Goal: Transaction & Acquisition: Purchase product/service

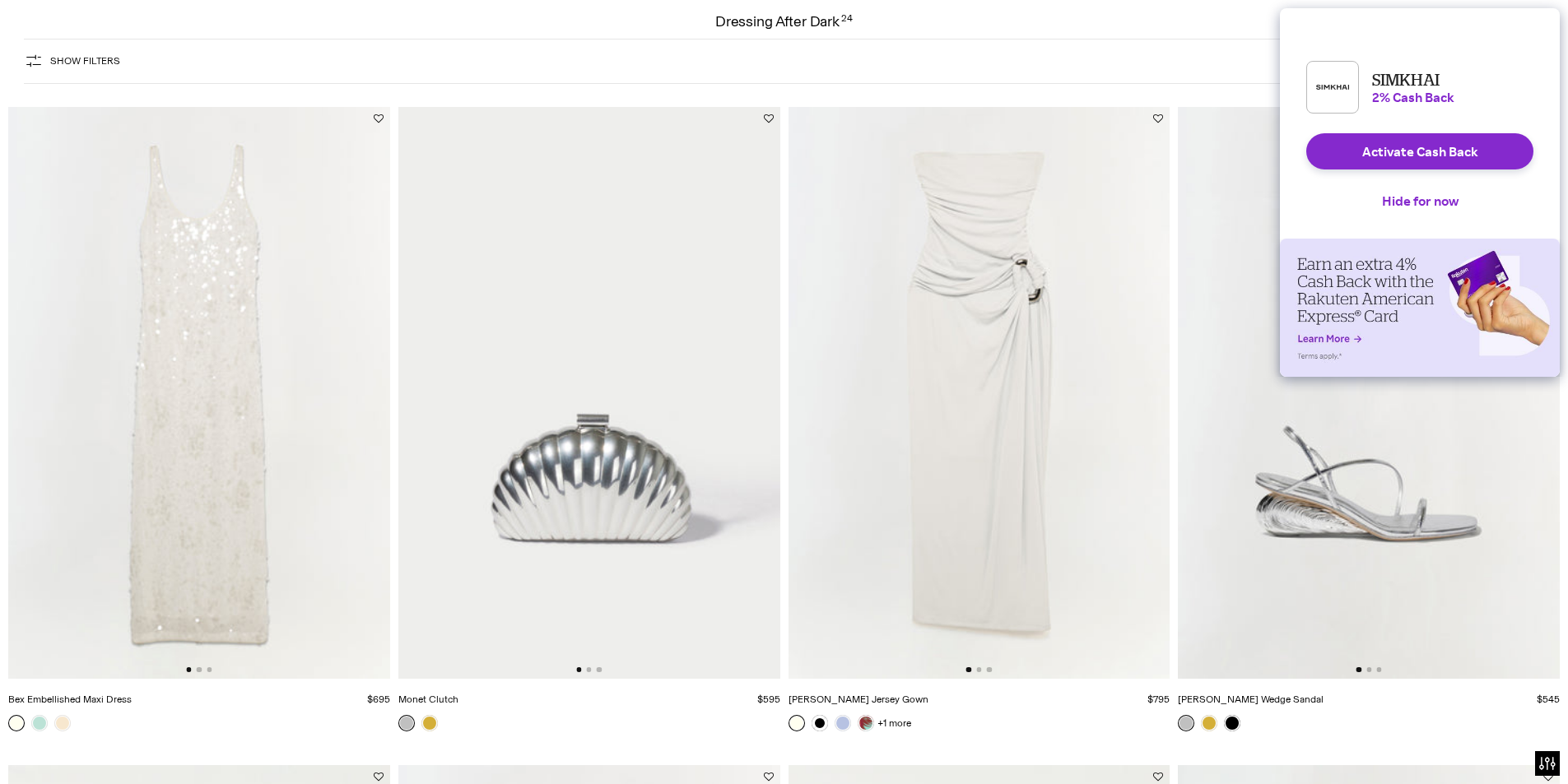
click at [1567, 147] on html "Press Alt+1 for screen-reader mode, Alt+0 to cancel Accessibility Screen-Reader…" at bounding box center [784, 392] width 1568 height 784
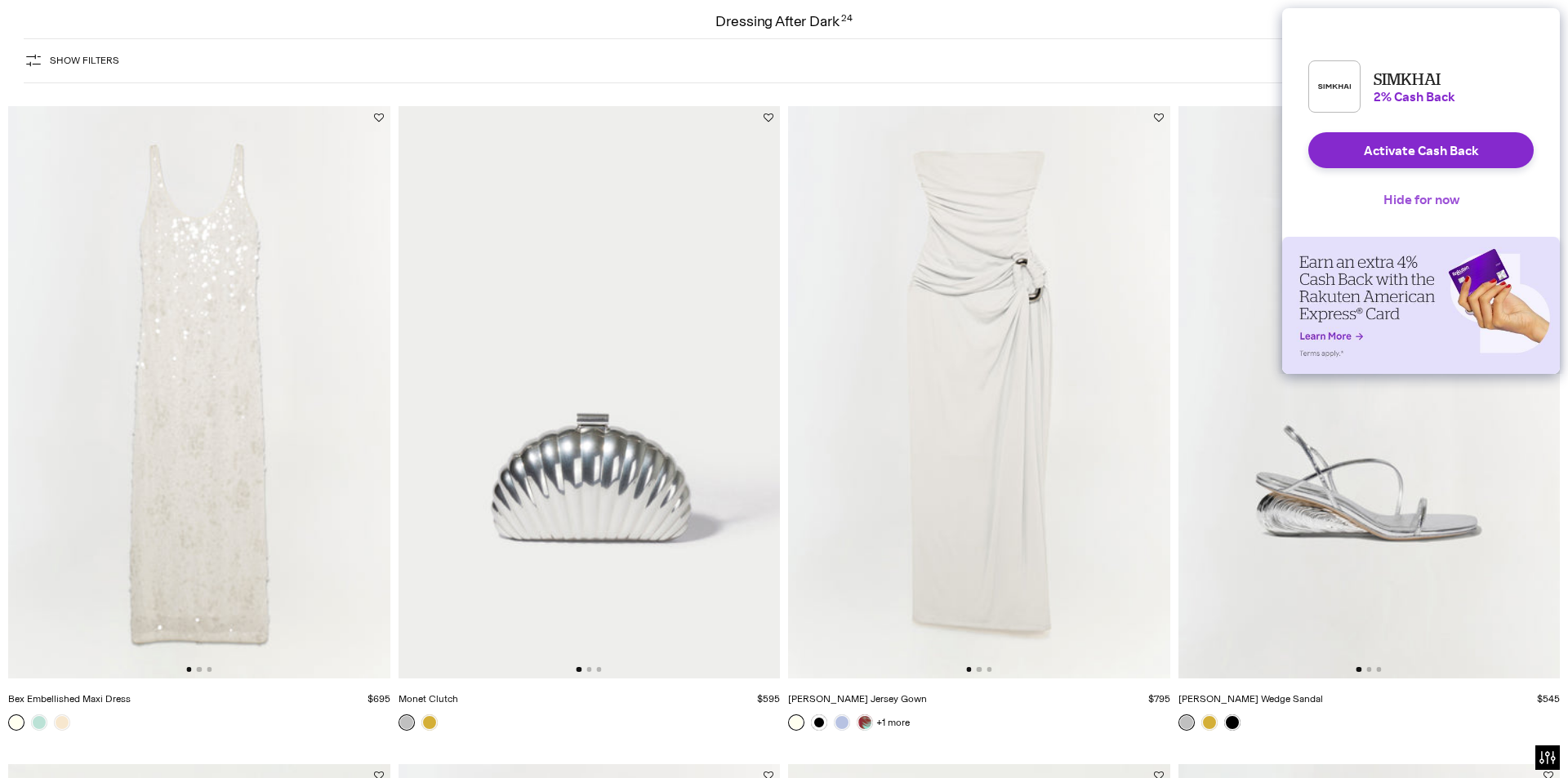
click at [1446, 213] on button "Hide for now" at bounding box center [1421, 199] width 102 height 36
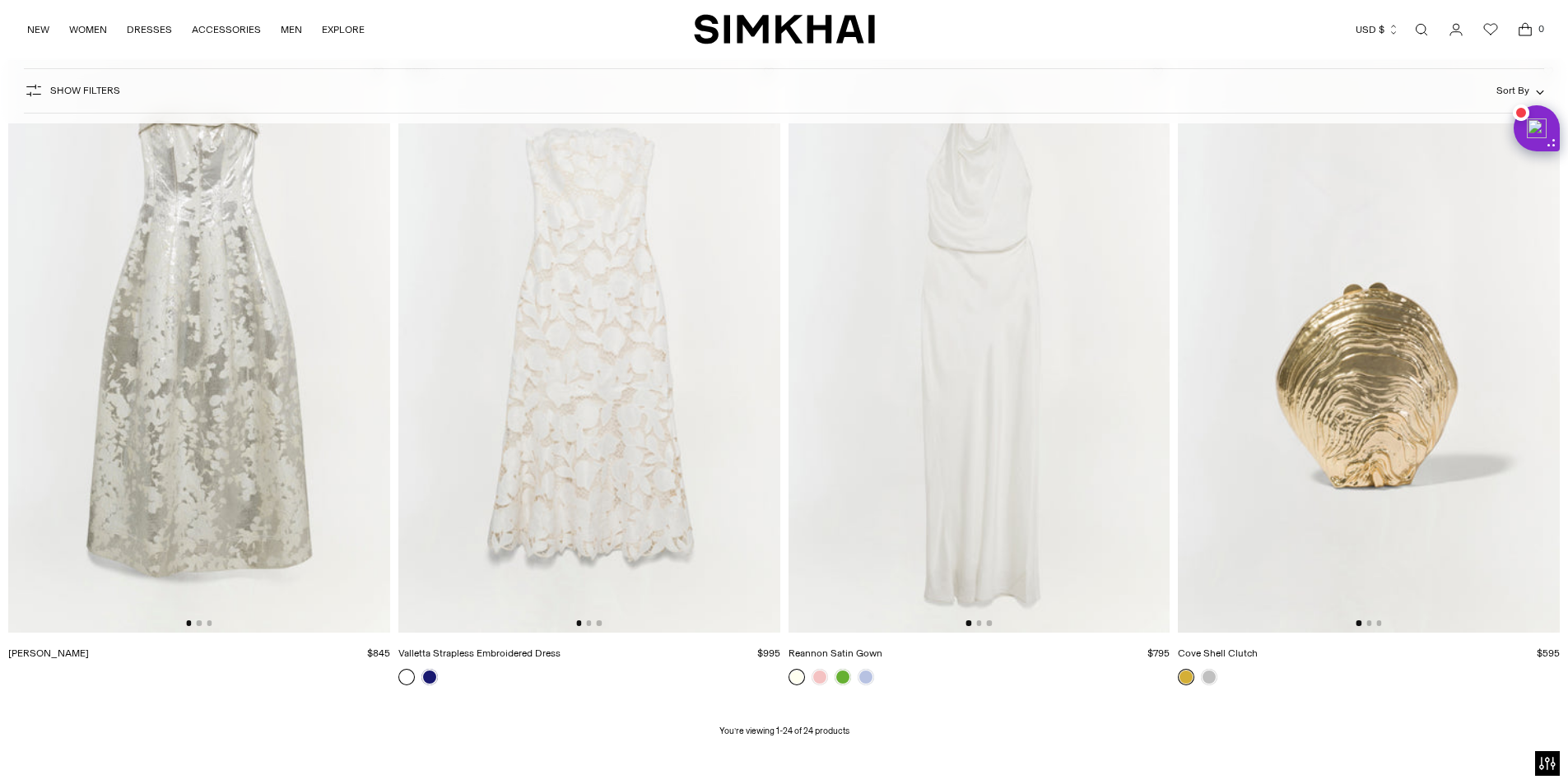
scroll to position [3561, 0]
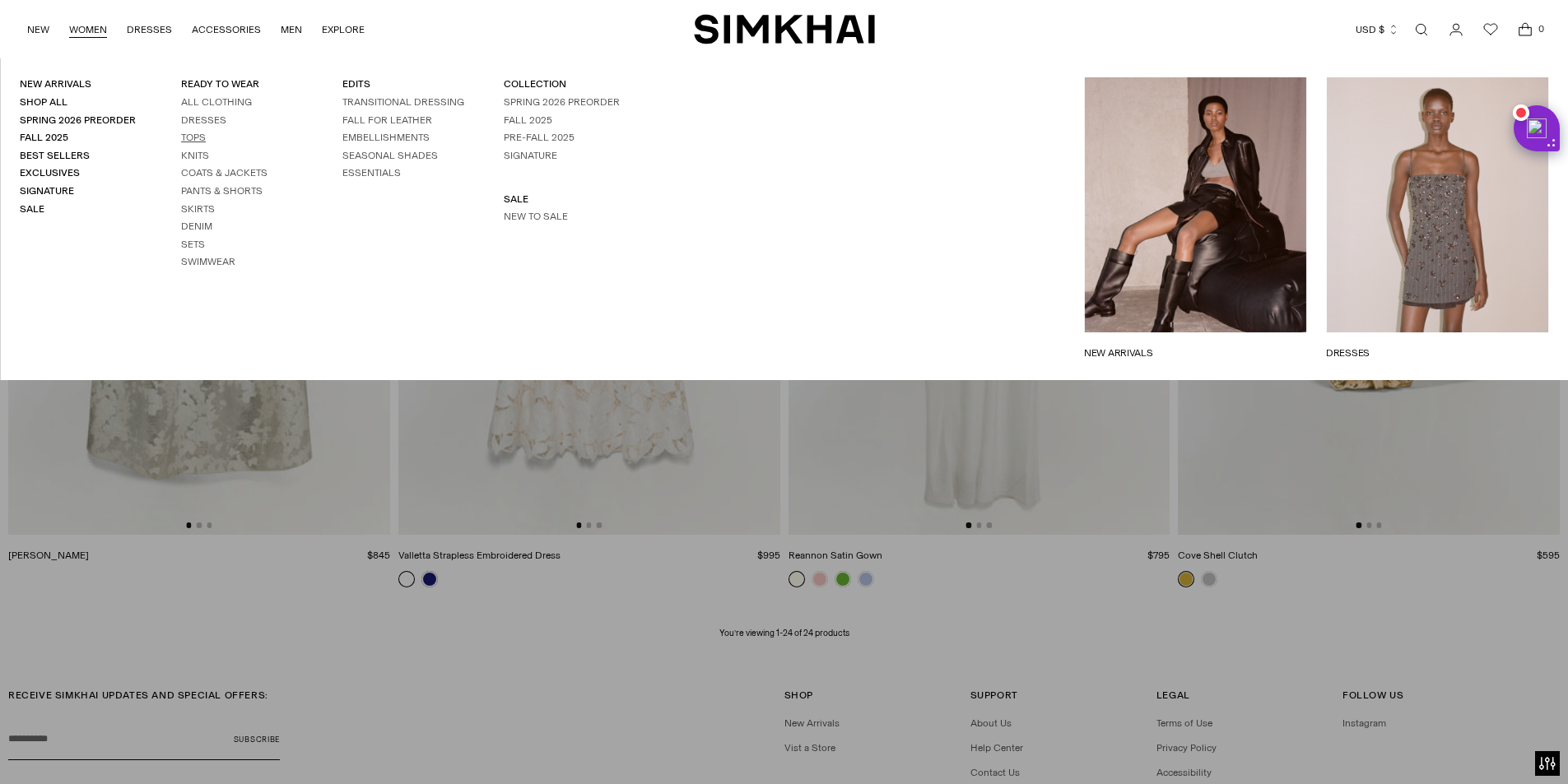
click at [189, 141] on link "Tops" at bounding box center [193, 136] width 24 height 11
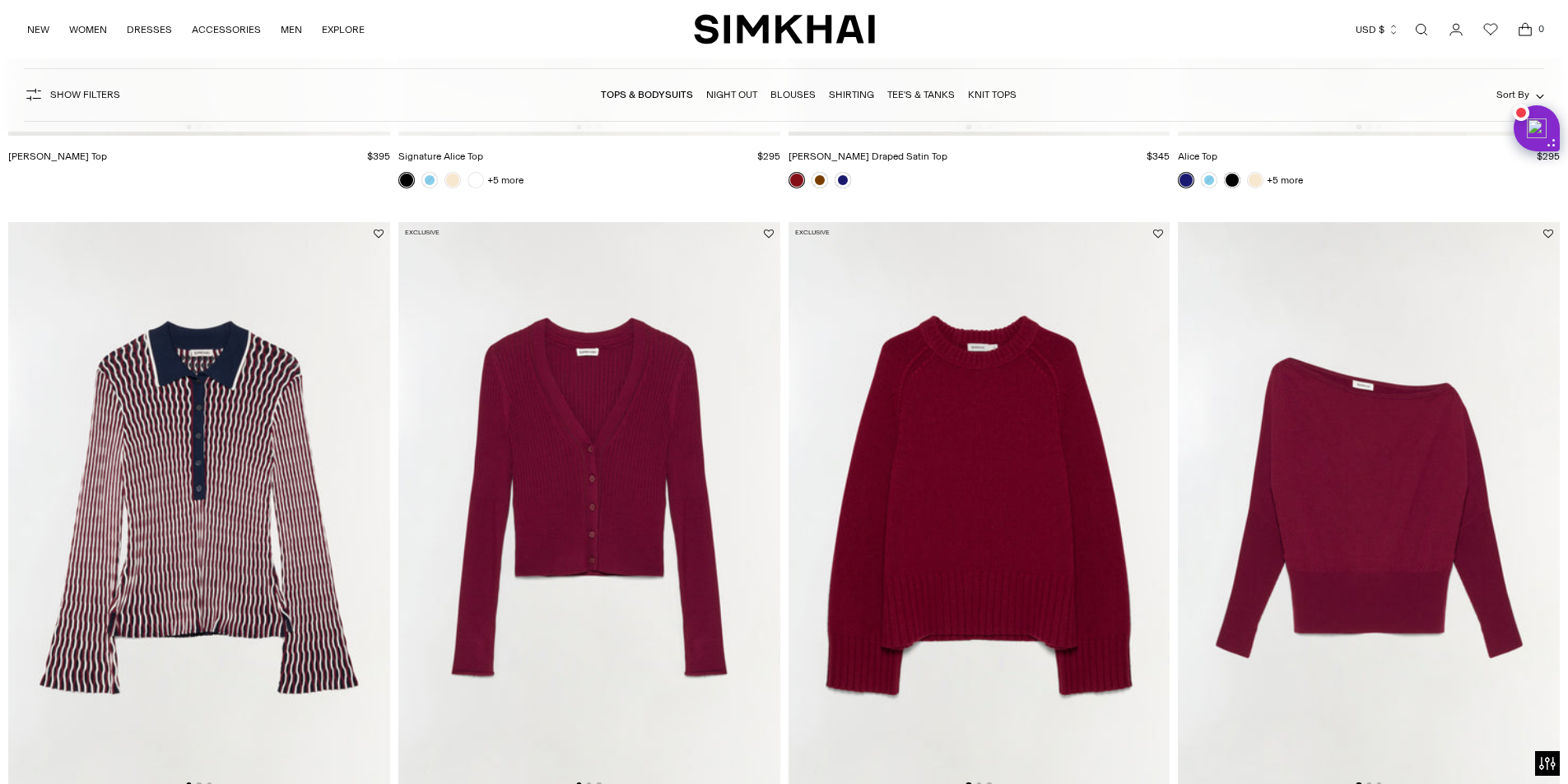
scroll to position [2648, 0]
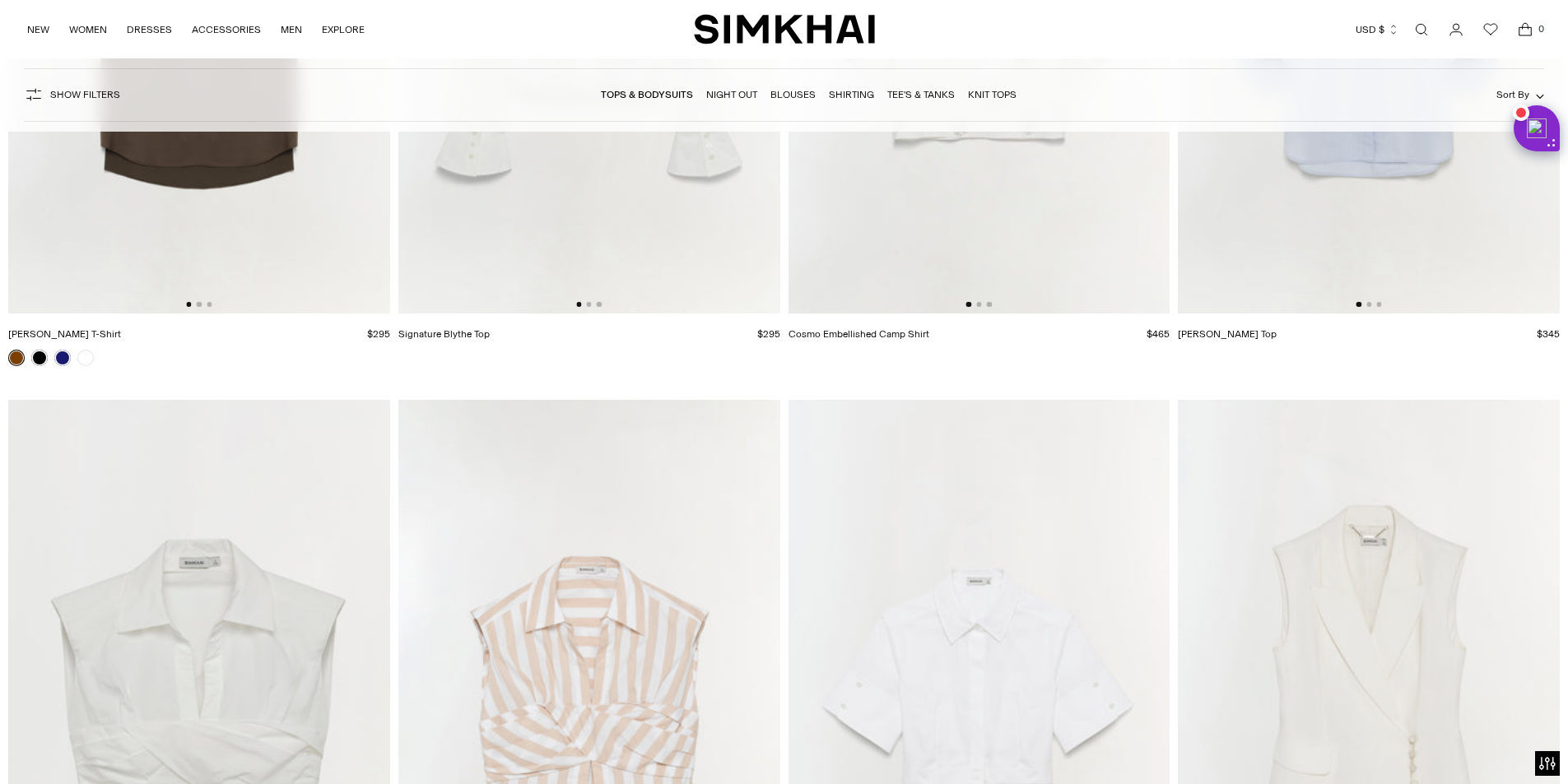
scroll to position [10720, 0]
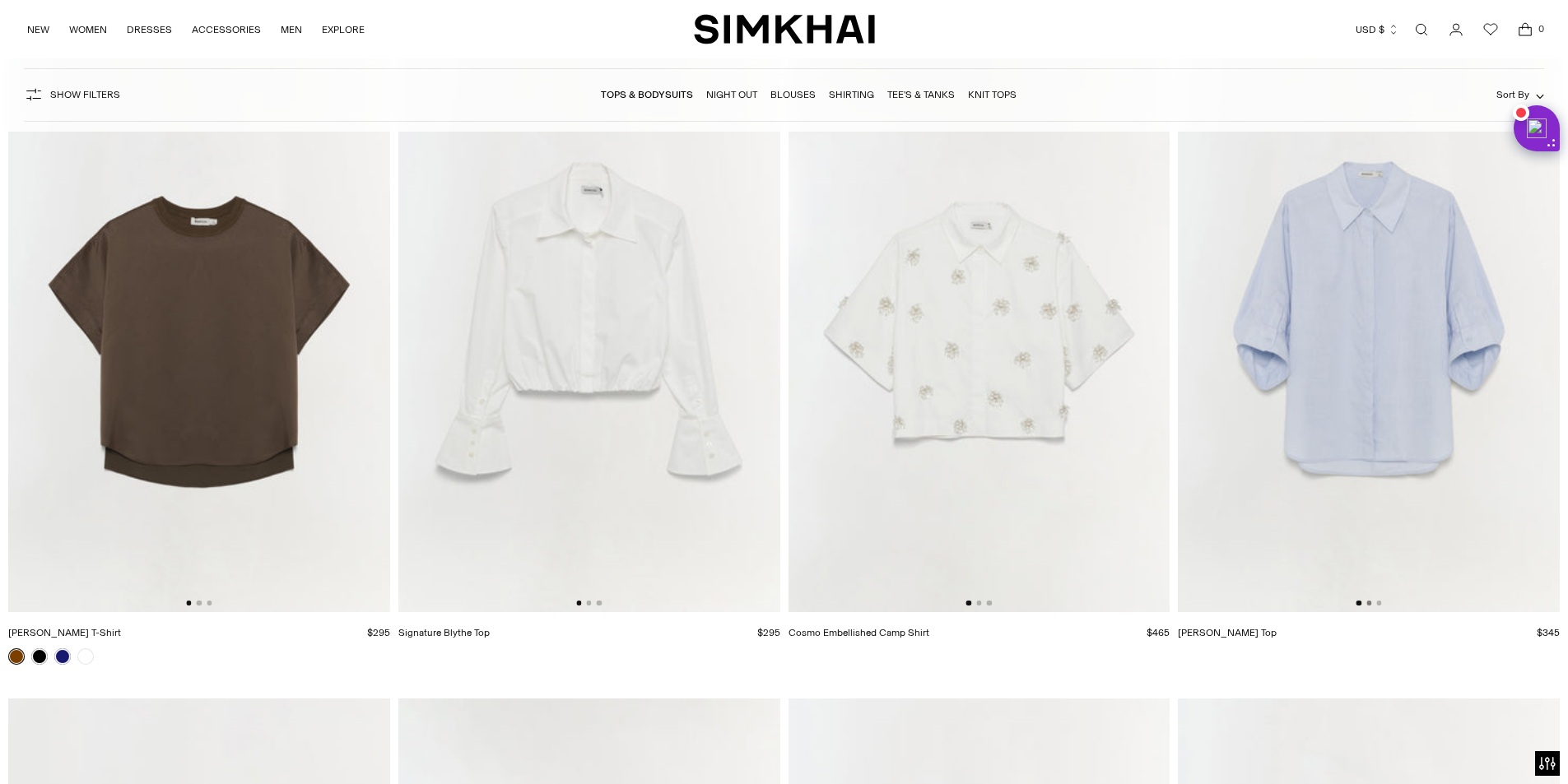
click at [1370, 601] on button "Go to slide 2" at bounding box center [1369, 603] width 5 height 5
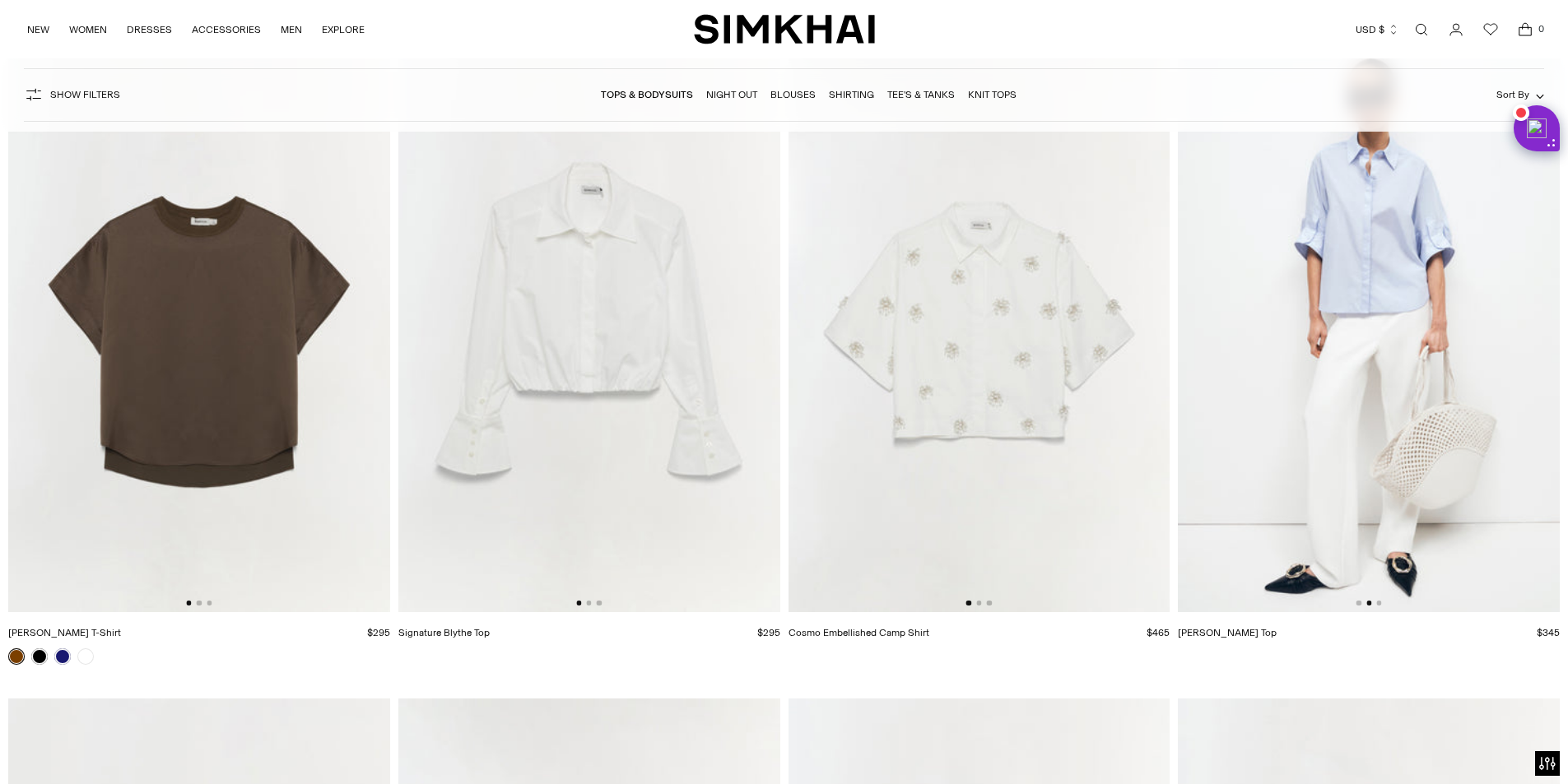
click at [1380, 606] on div at bounding box center [1369, 603] width 25 height 5
click at [1380, 601] on button "Go to slide 3" at bounding box center [1379, 603] width 5 height 5
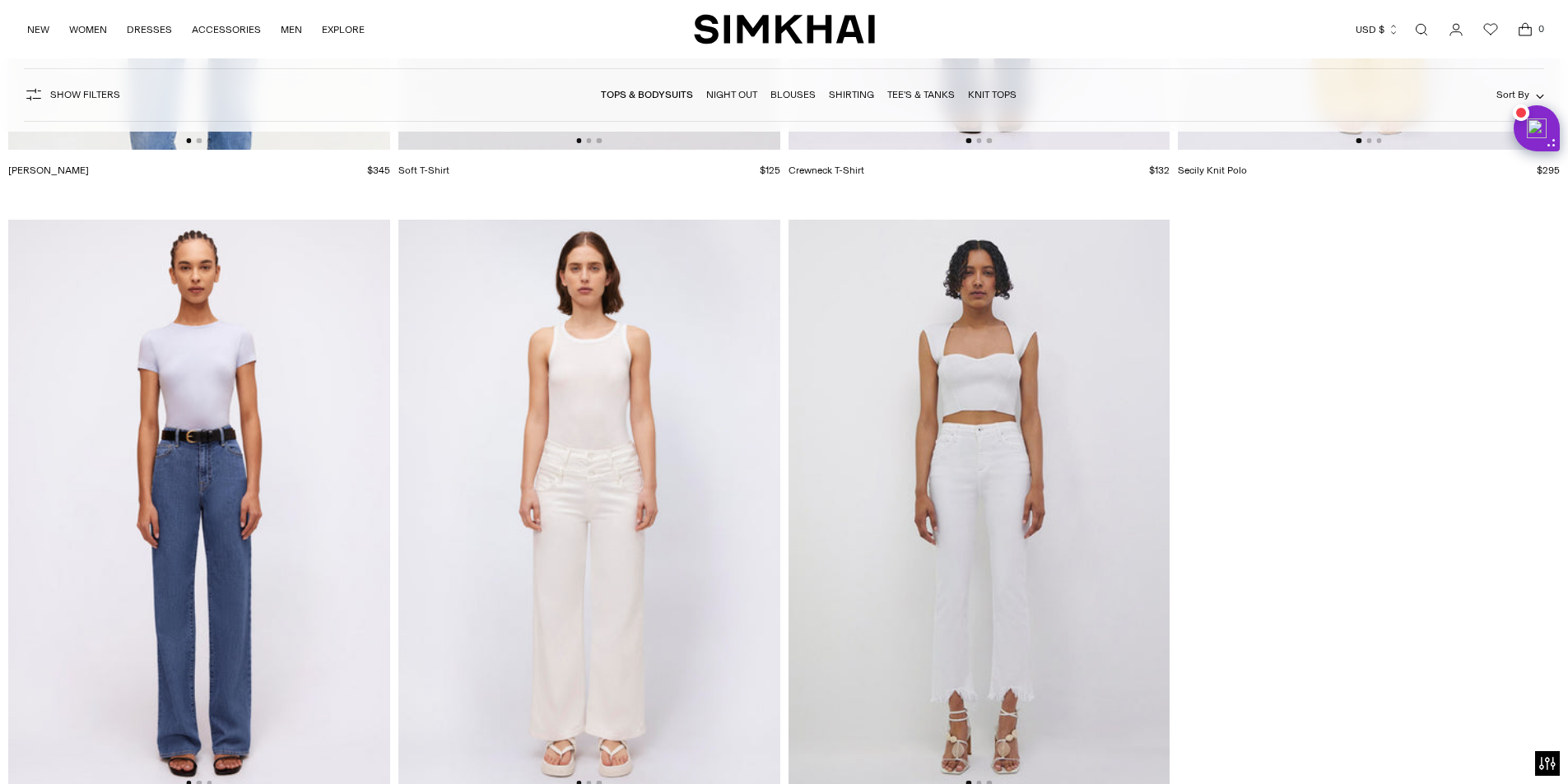
scroll to position [18721, 0]
